Goal: Transaction & Acquisition: Purchase product/service

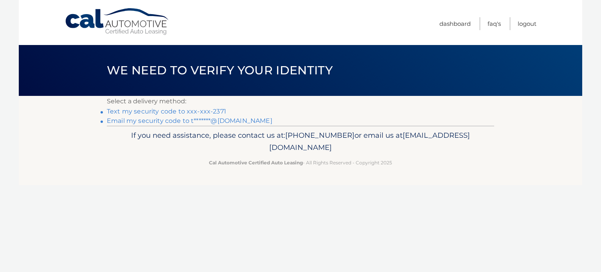
click at [208, 111] on link "Text my security code to xxx-xxx-2371" at bounding box center [166, 111] width 119 height 7
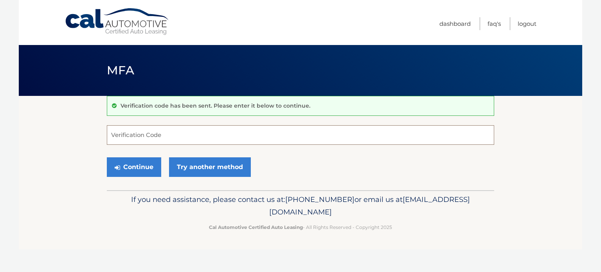
click at [167, 133] on input "Verification Code" at bounding box center [300, 135] width 387 height 20
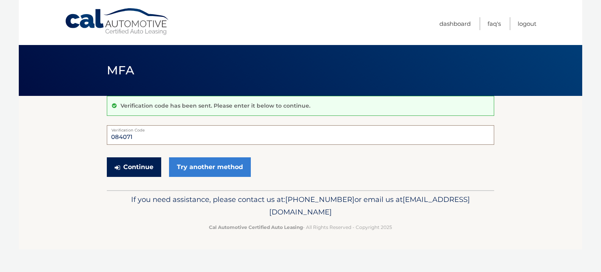
type input "084071"
click at [128, 163] on button "Continue" at bounding box center [134, 167] width 54 height 20
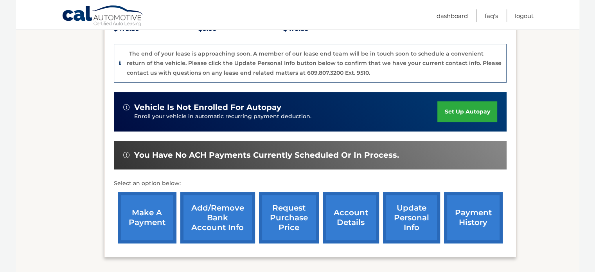
scroll to position [196, 0]
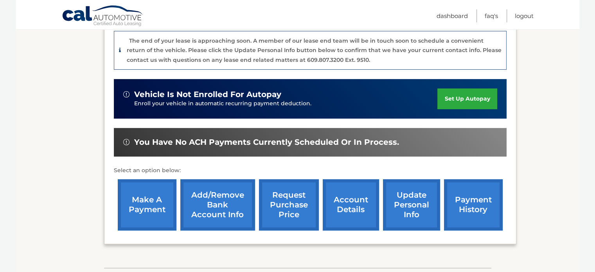
click at [137, 195] on link "make a payment" at bounding box center [147, 204] width 59 height 51
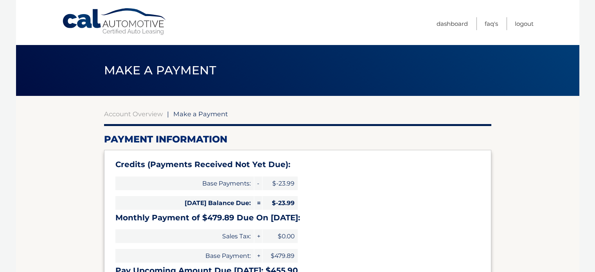
select select "NGE4Mzg5ZWMtMmYxNi00NTgxLThlNzMtMThhYzgxYWM2Mzg2"
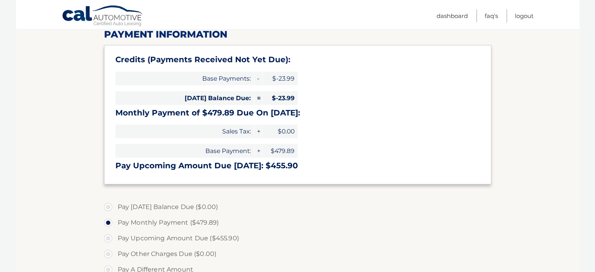
scroll to position [156, 0]
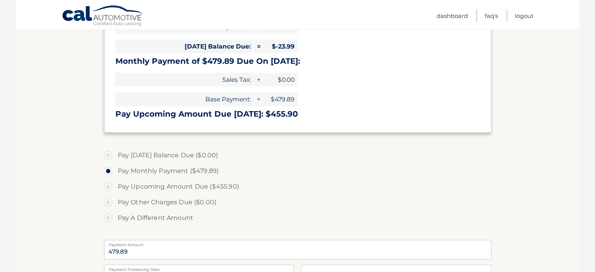
click at [110, 185] on label "Pay Upcoming Amount Due ($455.90)" at bounding box center [297, 187] width 387 height 16
click at [110, 185] on input "Pay Upcoming Amount Due ($455.90)" at bounding box center [111, 185] width 8 height 13
radio input "true"
type input "455.90"
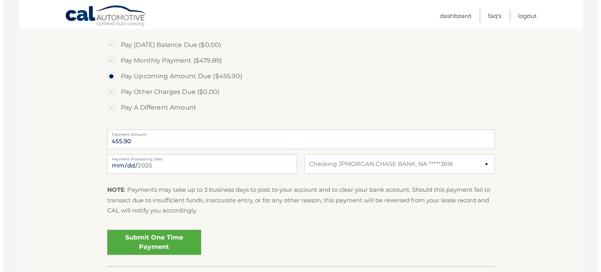
scroll to position [274, 0]
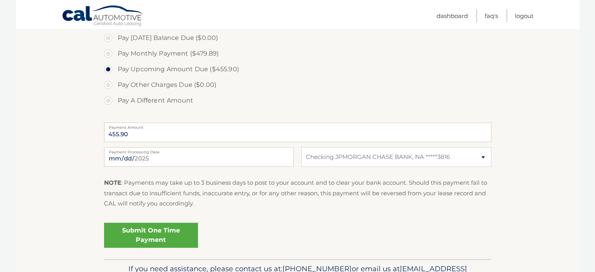
click at [153, 231] on link "Submit One Time Payment" at bounding box center [151, 235] width 94 height 25
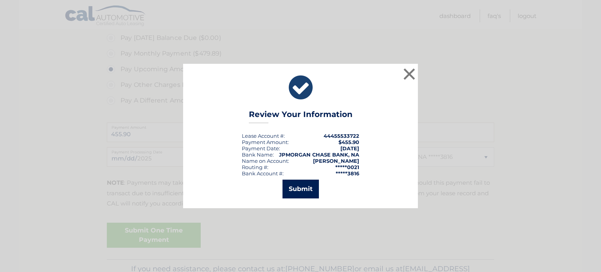
click at [291, 186] on button "Submit" at bounding box center [300, 189] width 36 height 19
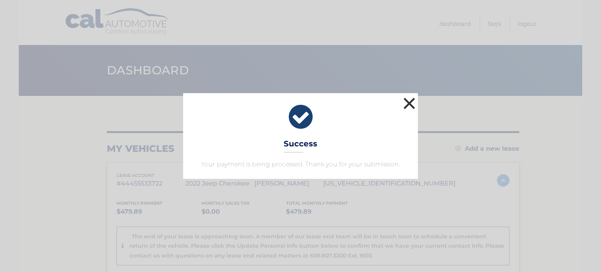
click at [410, 103] on button "×" at bounding box center [409, 103] width 16 height 16
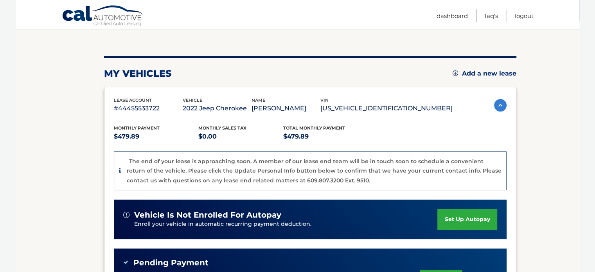
scroll to position [264, 0]
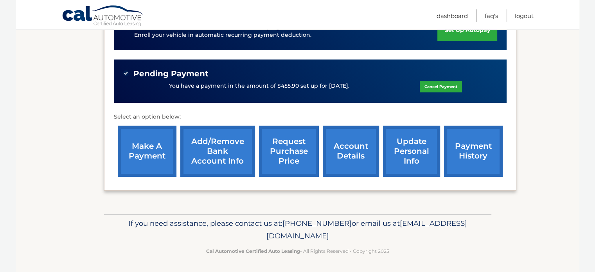
click at [474, 154] on link "payment history" at bounding box center [473, 151] width 59 height 51
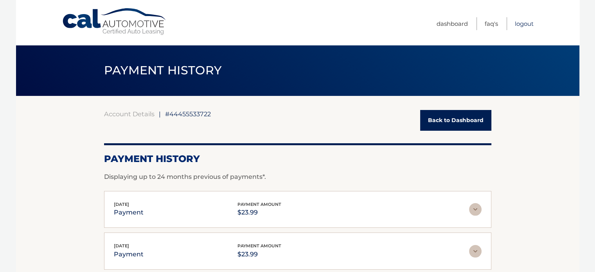
click at [527, 20] on link "Logout" at bounding box center [524, 23] width 19 height 13
